Goal: Transaction & Acquisition: Purchase product/service

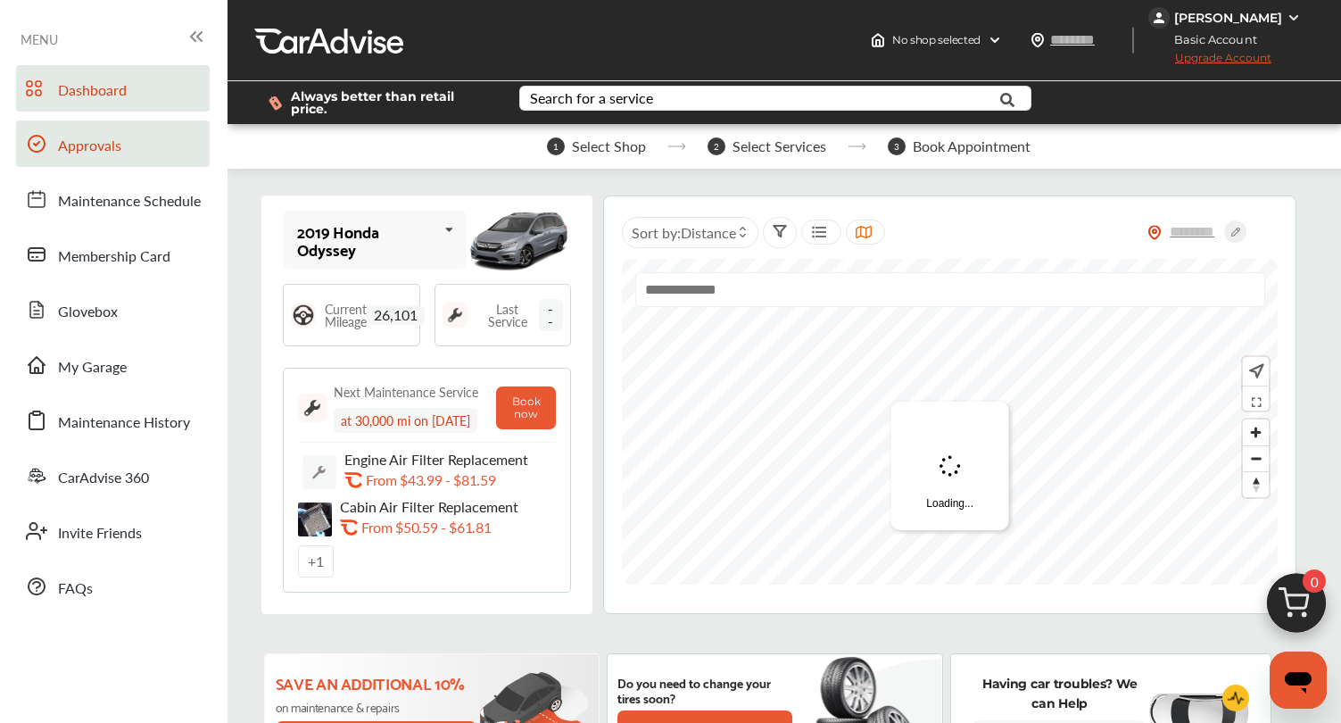
click at [154, 141] on link "Approvals" at bounding box center [113, 143] width 194 height 46
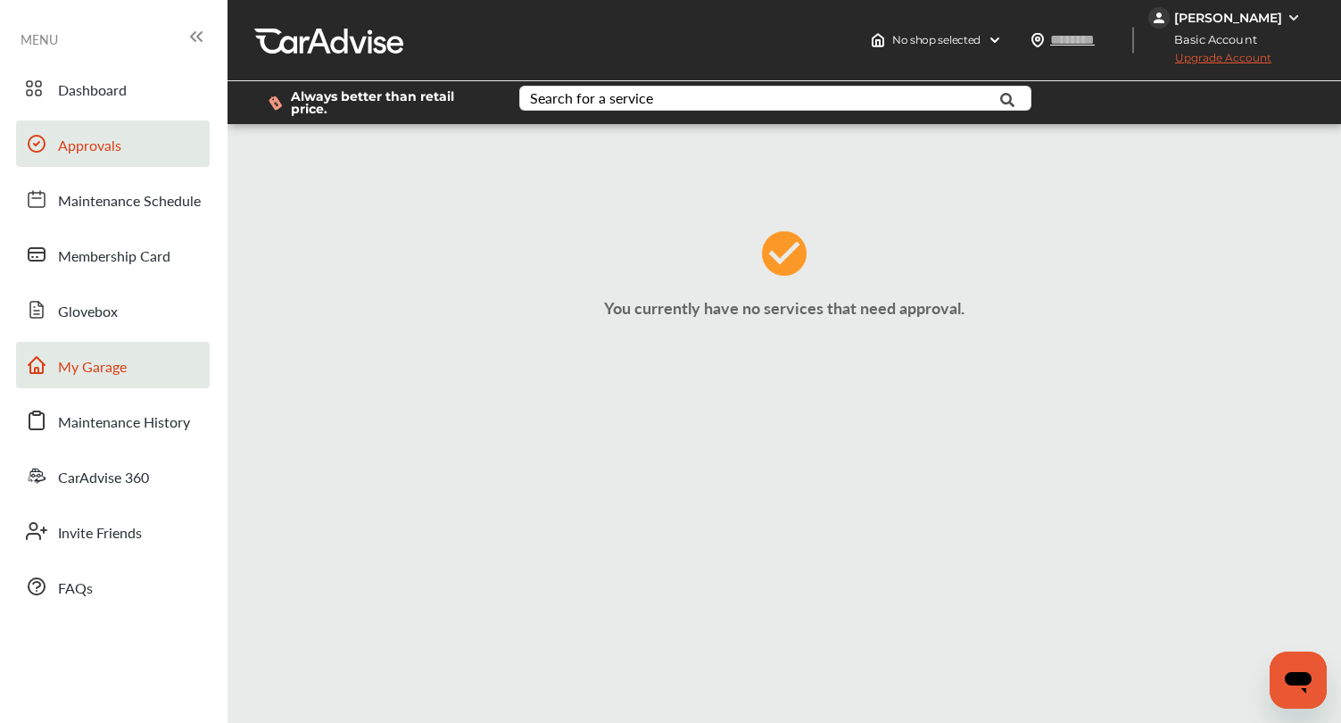
click at [105, 369] on span "My Garage" at bounding box center [92, 367] width 69 height 23
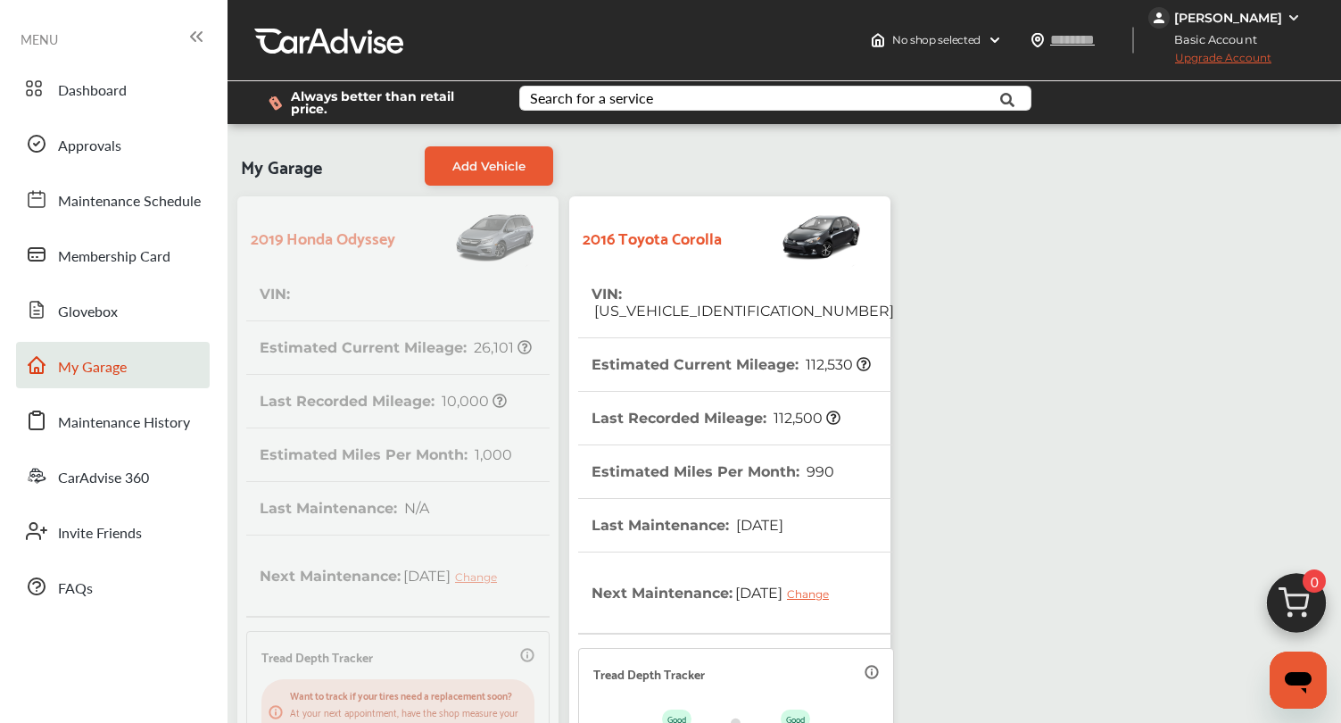
click at [687, 302] on span "2T1BURHE3GC535941" at bounding box center [743, 310] width 302 height 17
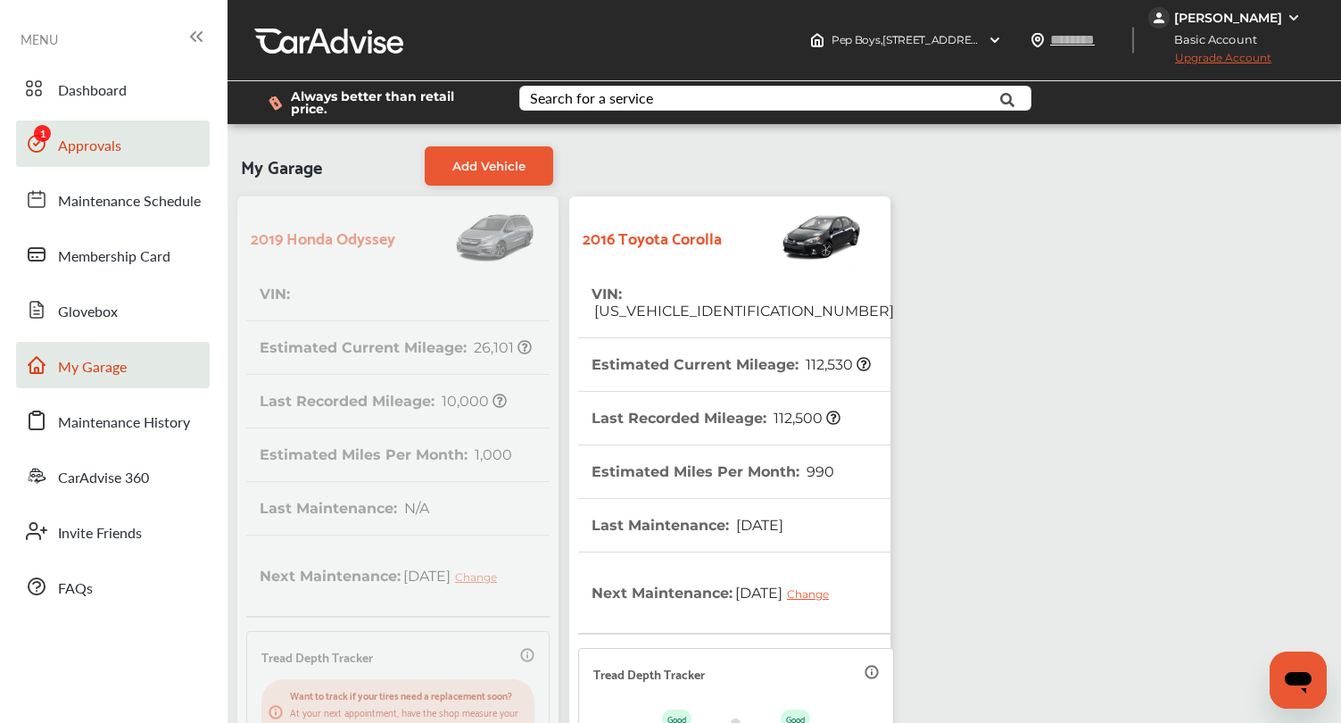
click at [108, 141] on span "Approvals" at bounding box center [89, 146] width 63 height 23
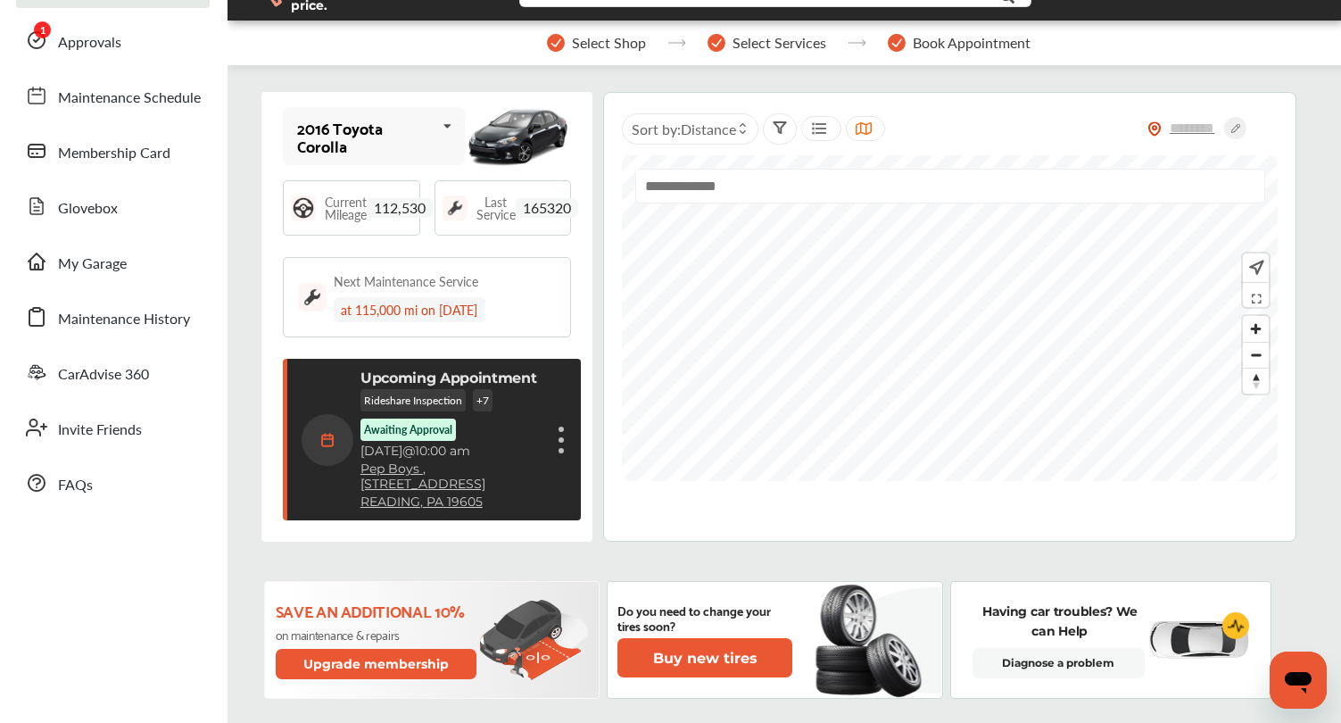
scroll to position [85, 0]
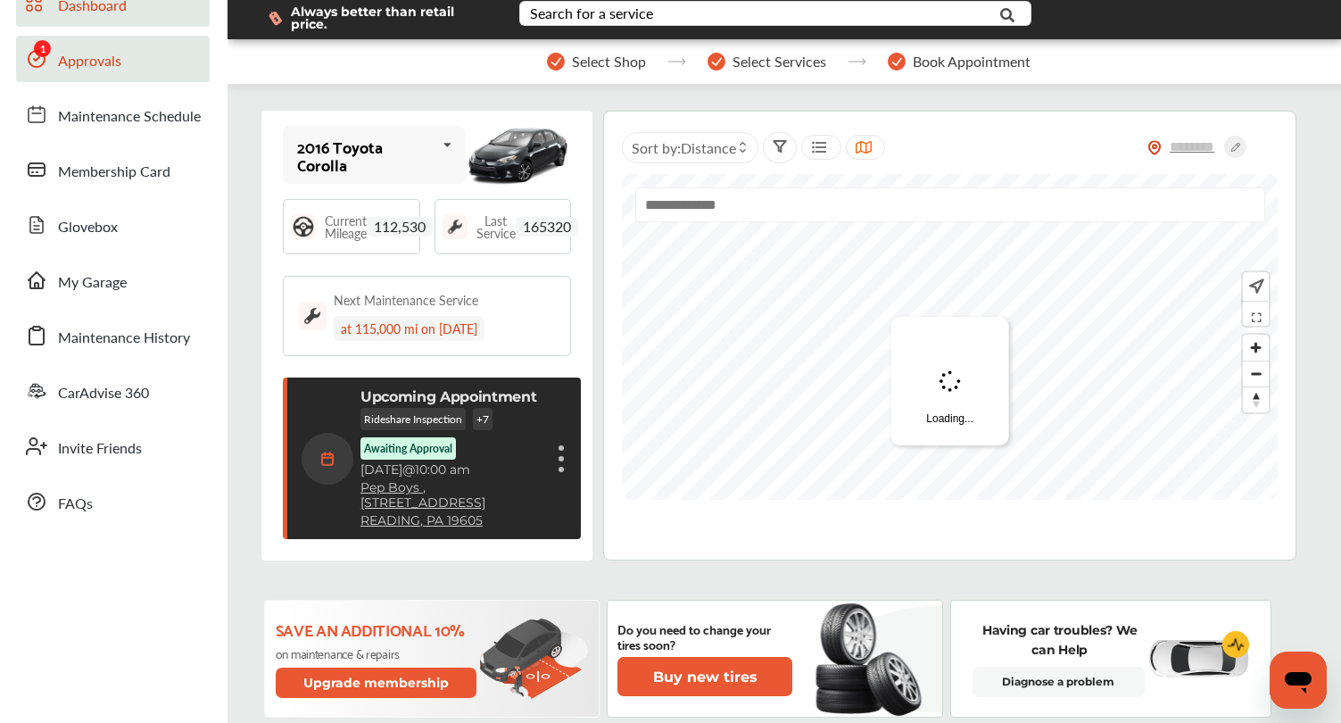
click at [114, 62] on span "Approvals" at bounding box center [89, 61] width 63 height 23
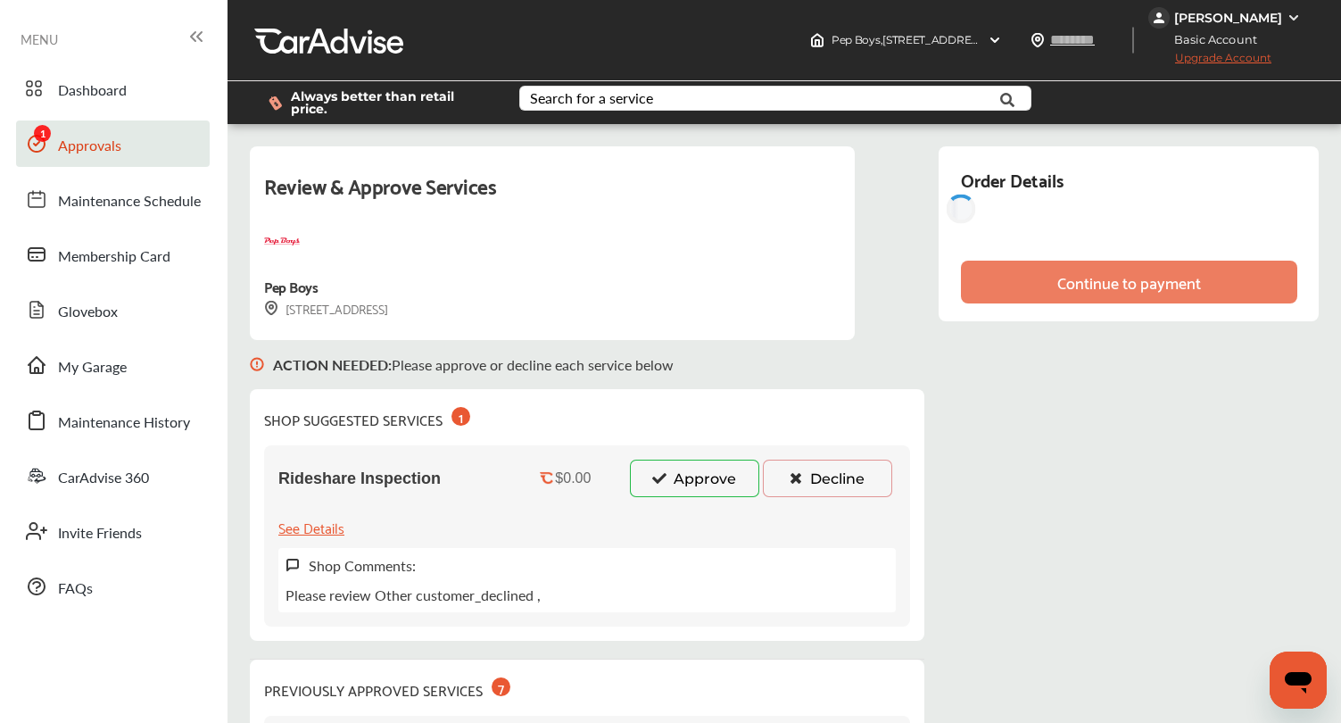
click at [673, 469] on button "Approve" at bounding box center [694, 477] width 129 height 37
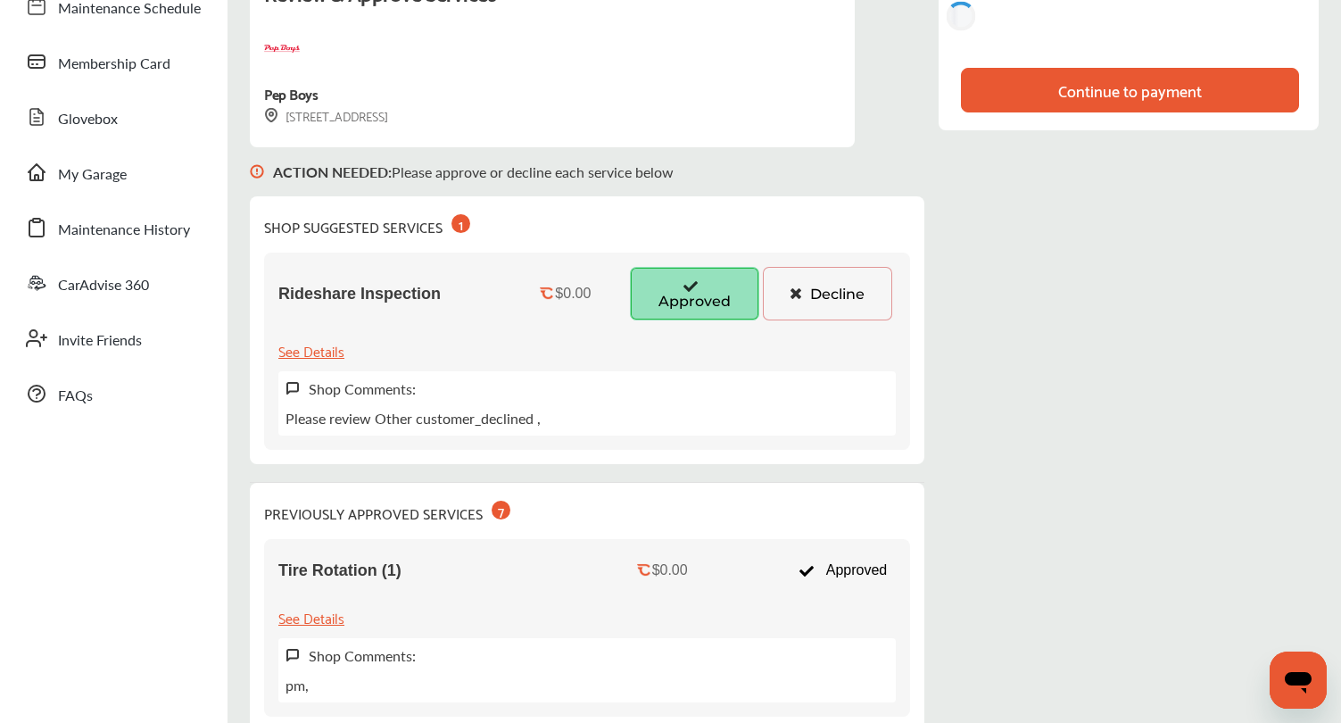
scroll to position [90, 0]
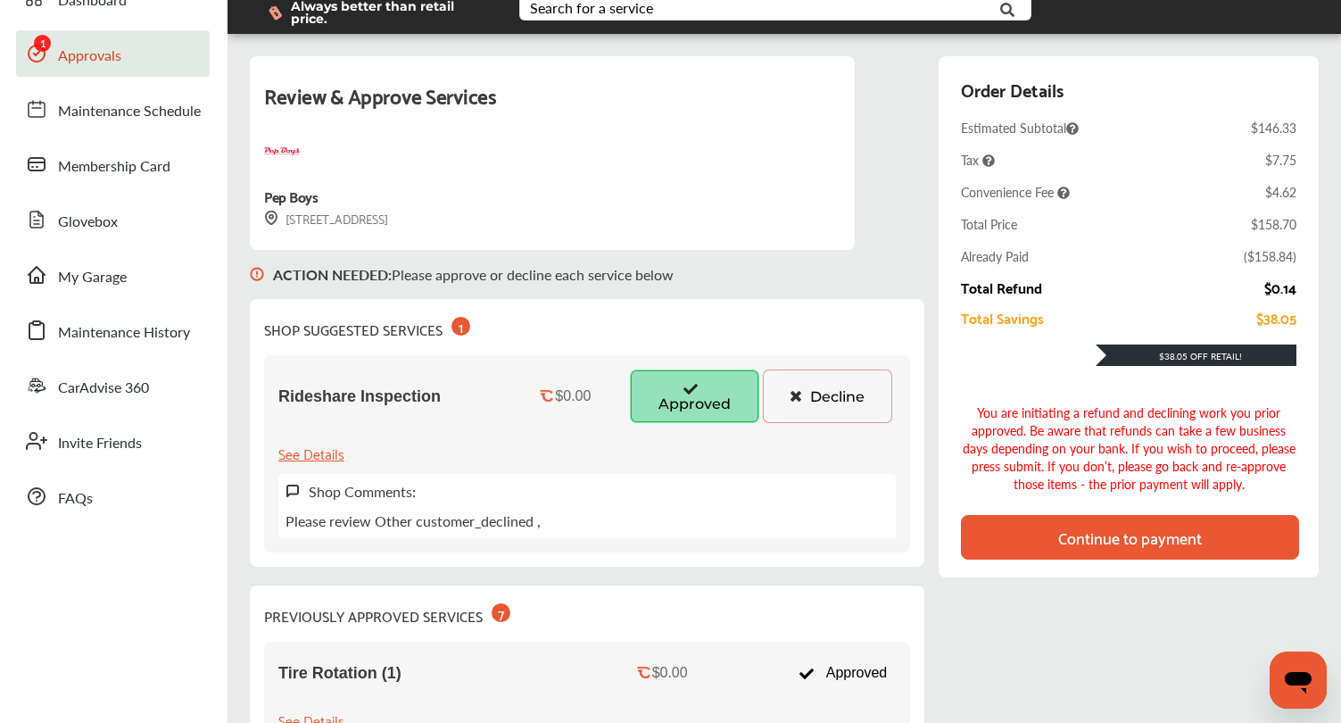
click at [1132, 543] on div "Continue to payment" at bounding box center [1130, 537] width 144 height 18
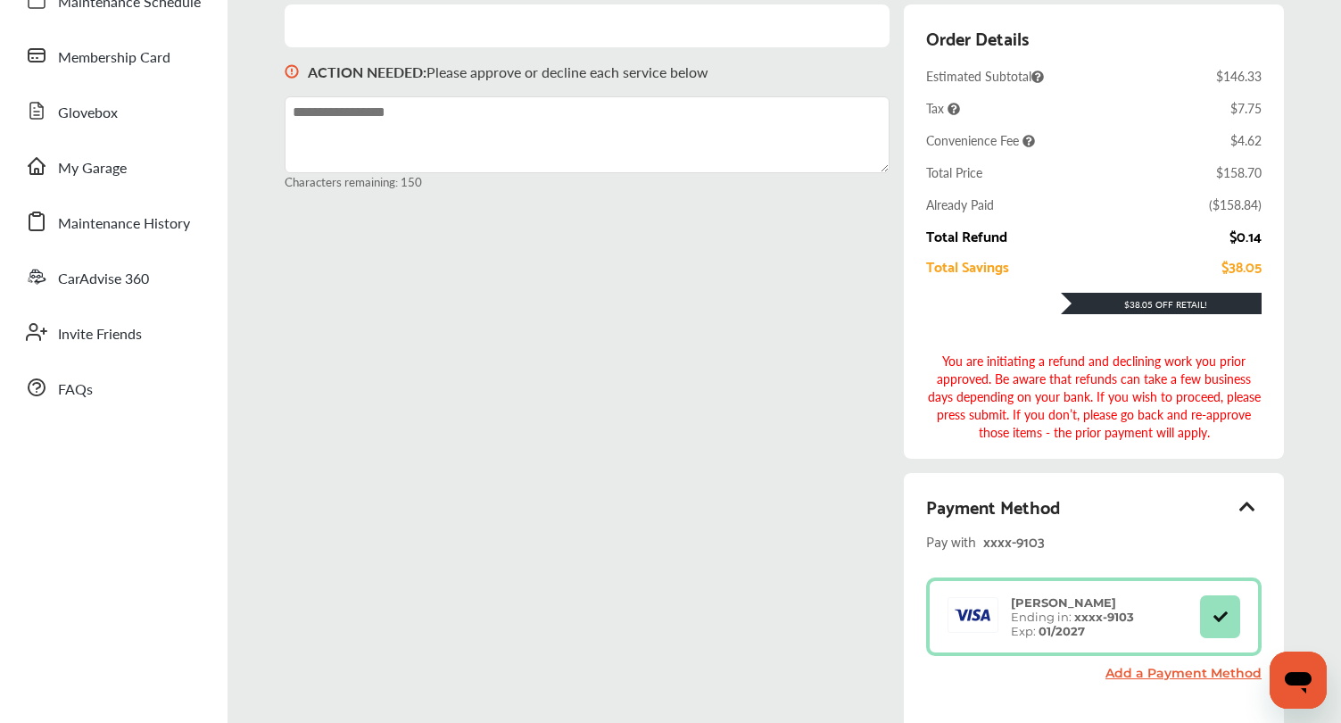
scroll to position [399, 0]
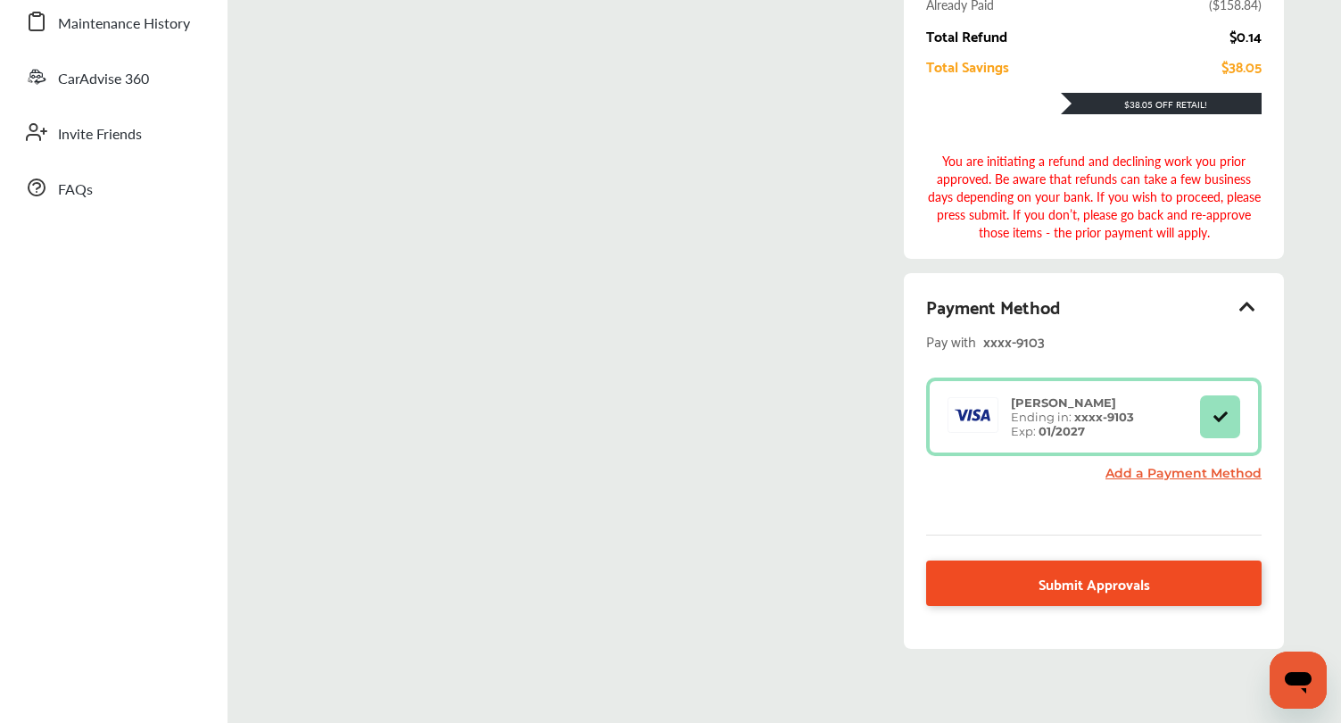
click at [1028, 590] on link "Submit Approvals" at bounding box center [1093, 583] width 335 height 46
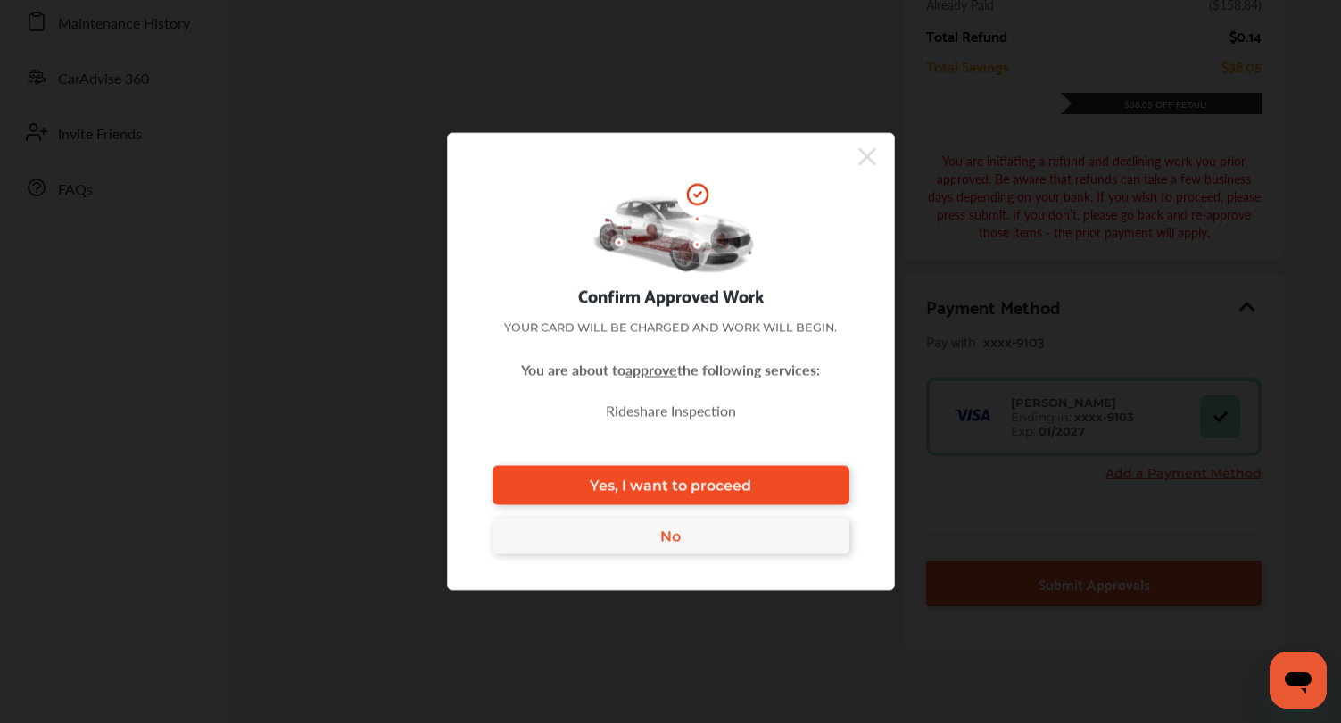
click at [757, 486] on link "Yes, I want to proceed" at bounding box center [670, 485] width 357 height 39
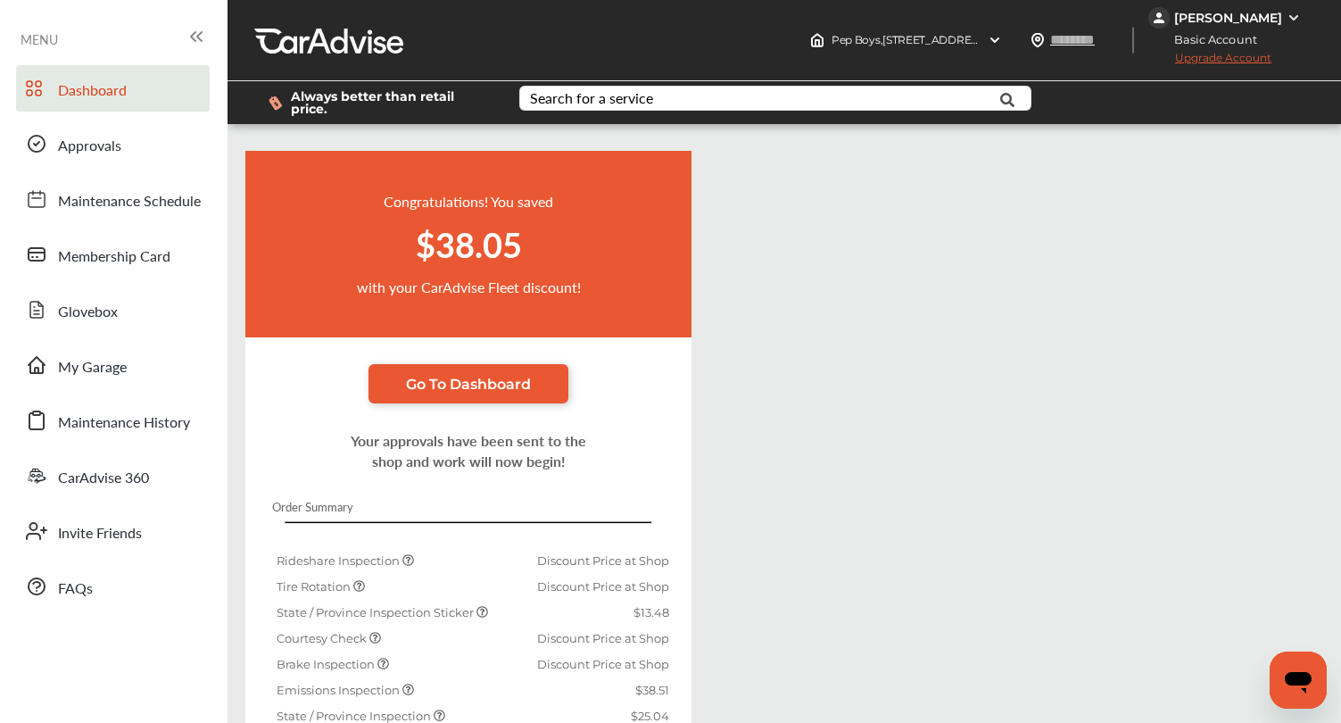
click at [93, 95] on span "Dashboard" at bounding box center [92, 90] width 69 height 23
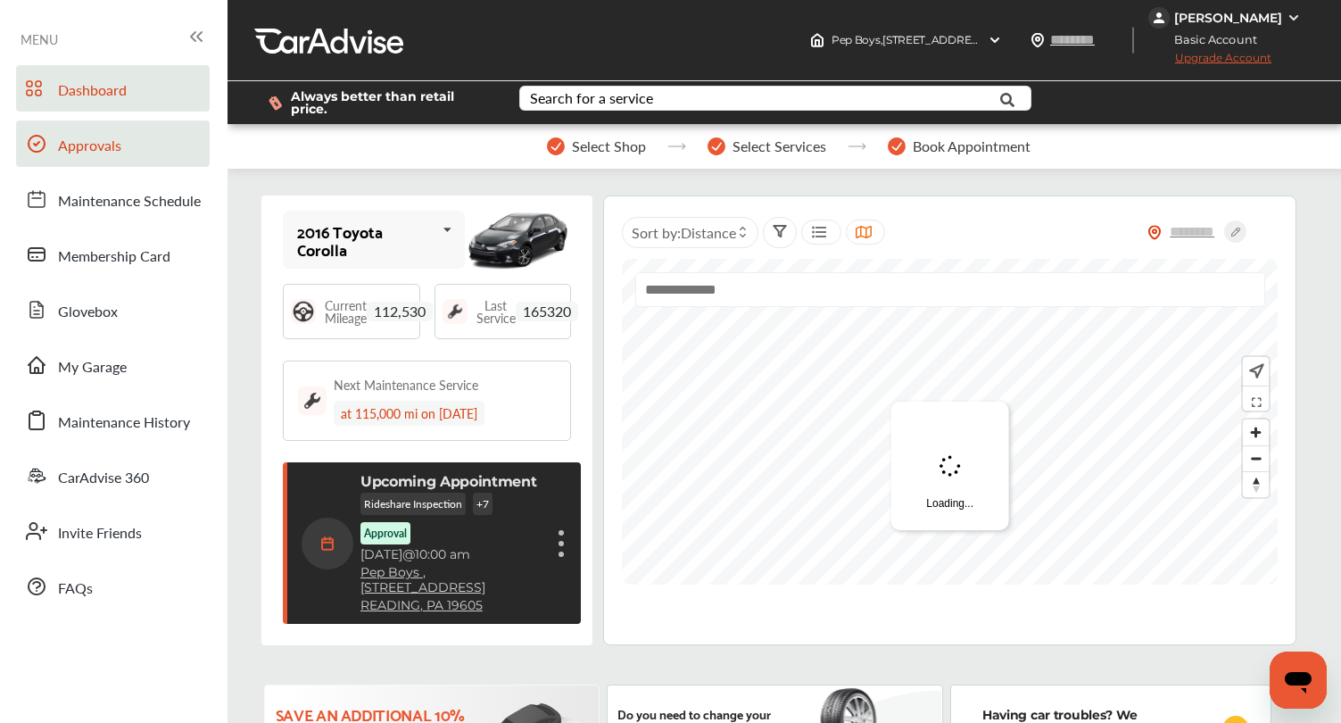
click at [91, 145] on span "Approvals" at bounding box center [89, 146] width 63 height 23
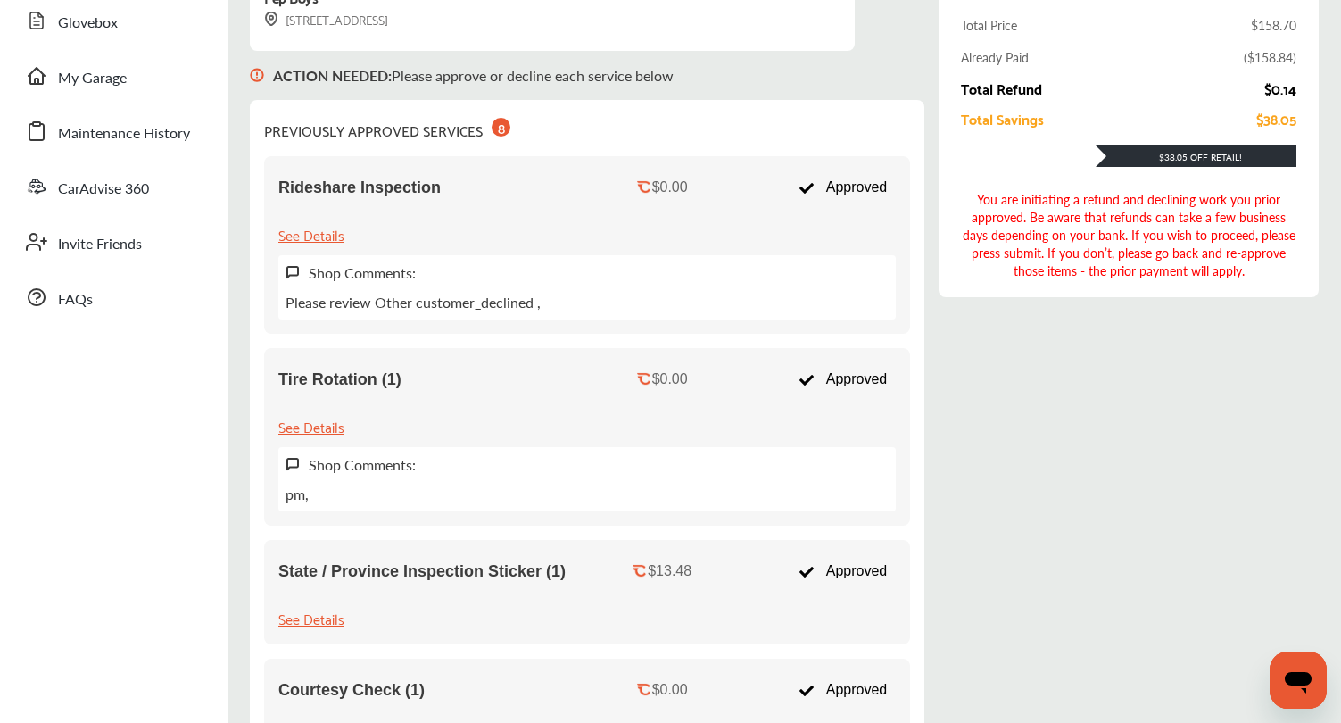
scroll to position [297, 0]
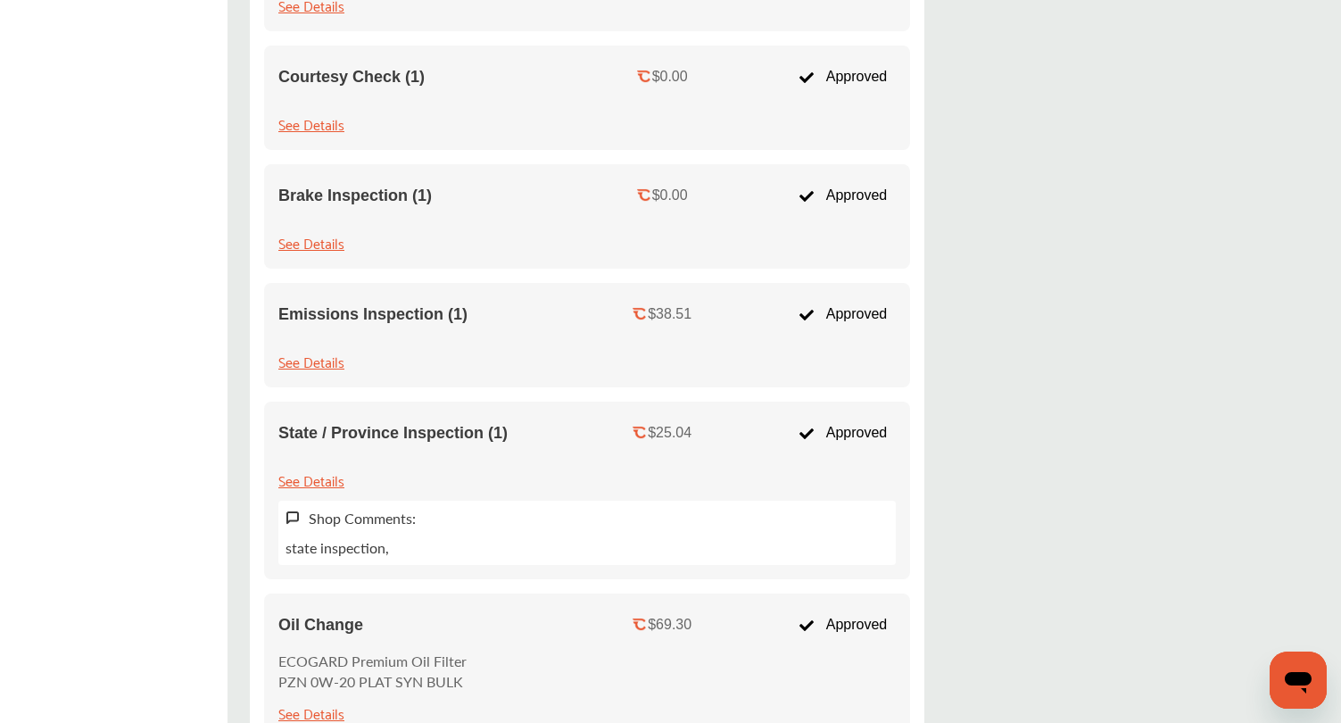
scroll to position [1193, 0]
